Goal: Transaction & Acquisition: Purchase product/service

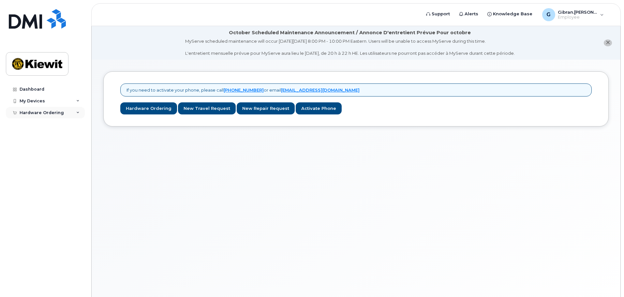
click at [74, 112] on div "Hardware Ordering" at bounding box center [45, 113] width 79 height 12
click at [44, 91] on link "Dashboard" at bounding box center [45, 89] width 79 height 12
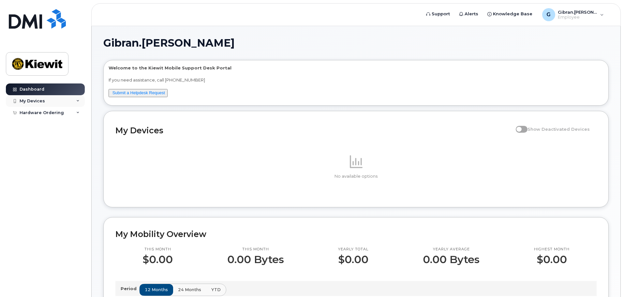
click at [56, 103] on div "My Devices" at bounding box center [45, 101] width 79 height 12
click at [57, 103] on div "My Devices" at bounding box center [45, 101] width 79 height 12
click at [70, 116] on div "Hardware Ordering" at bounding box center [45, 113] width 79 height 12
click at [52, 123] on link "New Order" at bounding box center [50, 124] width 67 height 12
